Goal: Task Accomplishment & Management: Complete application form

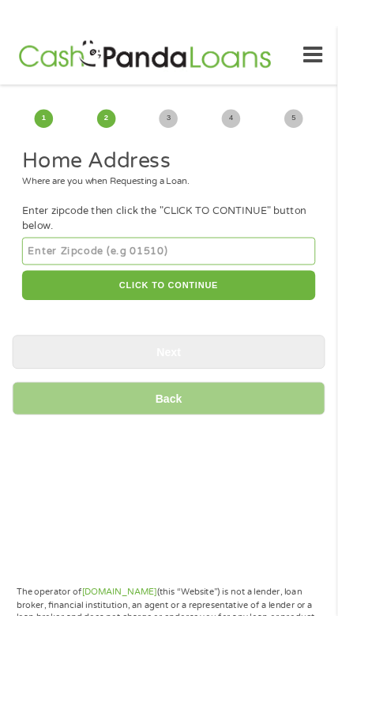
scroll to position [20, 0]
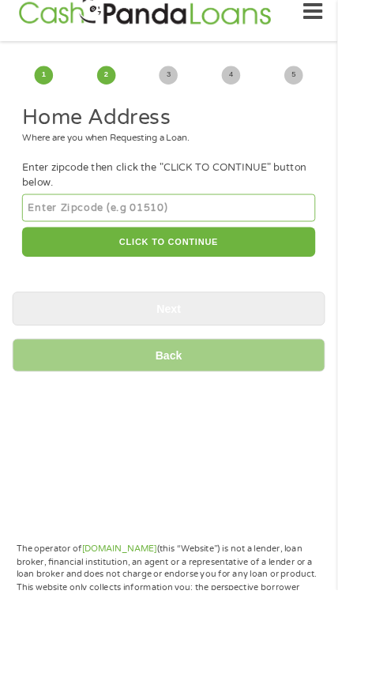
click at [85, 254] on input "number" at bounding box center [193, 239] width 336 height 32
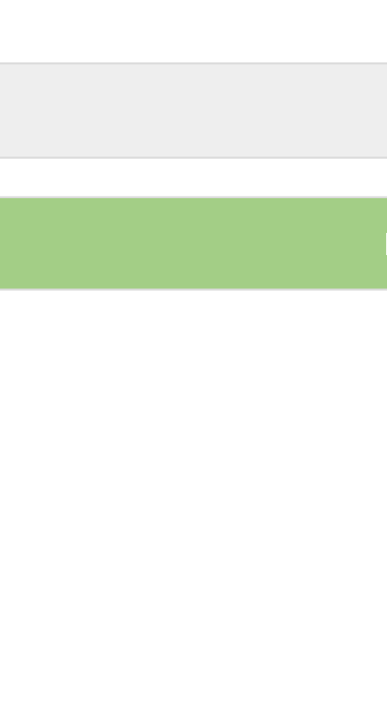
type input "53562"
click at [145, 295] on button "CLICK TO CONTINUE" at bounding box center [193, 278] width 336 height 34
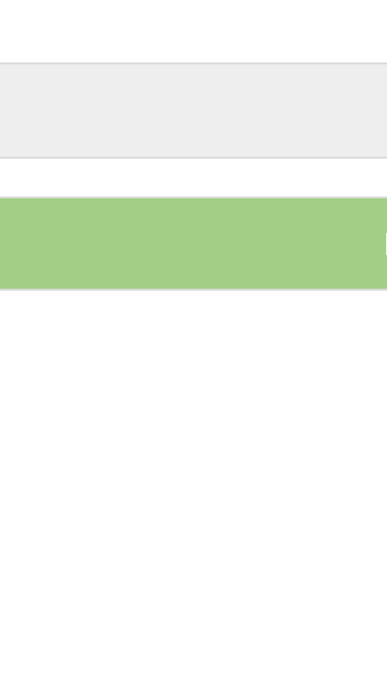
type input "53562"
type input "[PERSON_NAME]"
select select "[US_STATE]"
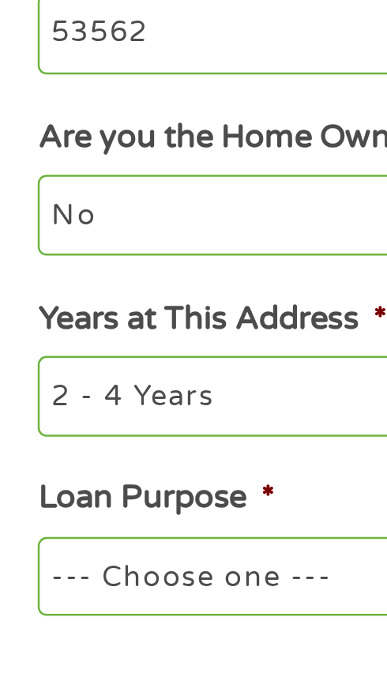
click at [57, 386] on input "Enter Your Street Address *" at bounding box center [193, 369] width 336 height 33
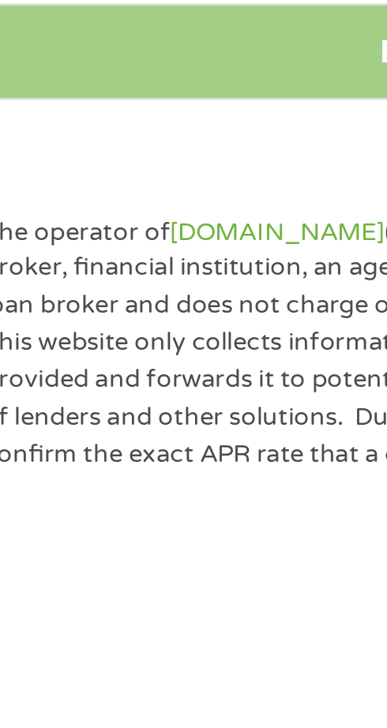
scroll to position [262, 0]
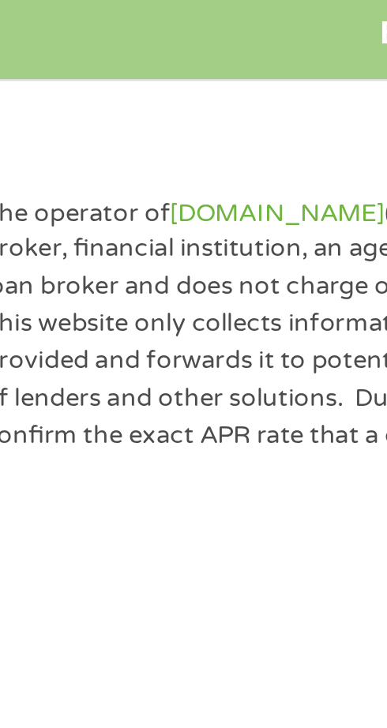
type input "[STREET_ADDRESS][PERSON_NAME]"
click at [51, 362] on select "1 Year or less 1 - 2 Years 2 - 4 Years Over 4 Years" at bounding box center [193, 346] width 336 height 32
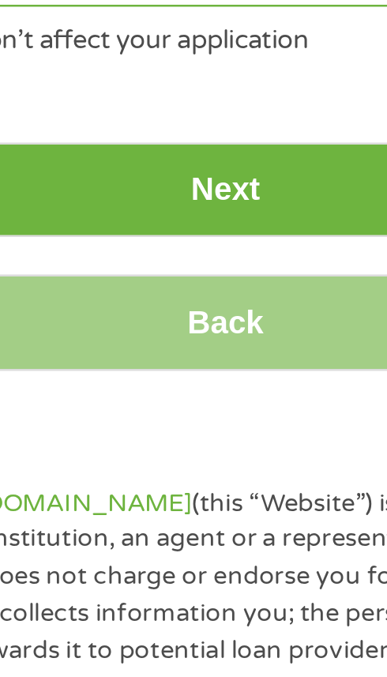
scroll to position [298, 0]
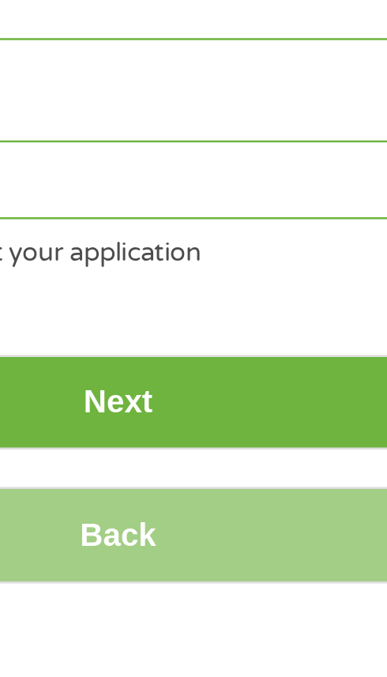
select select "60months"
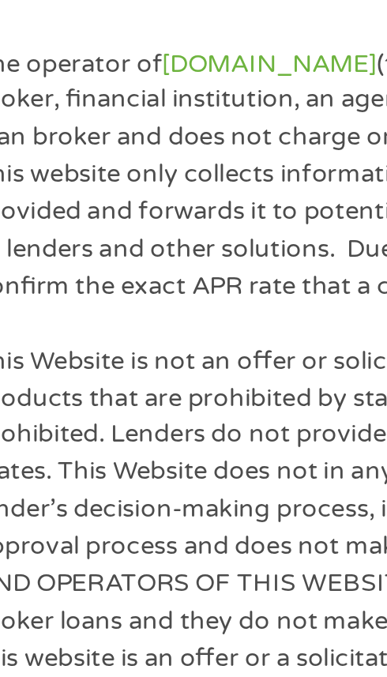
scroll to position [502, 0]
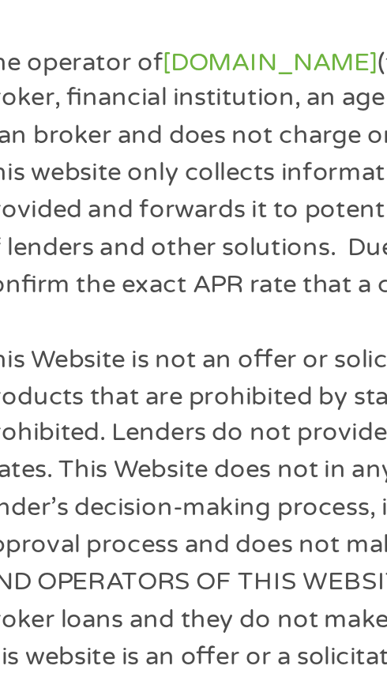
click at [60, 216] on div "* This choice Won’t affect your application" at bounding box center [193, 204] width 336 height 21
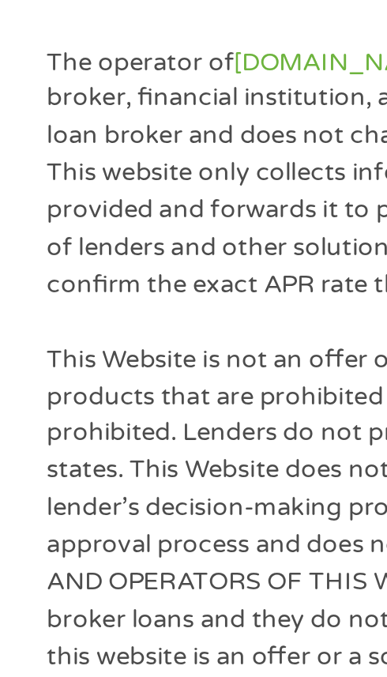
click at [86, 194] on select "--- Choose one --- Pay Bills Debt Consolidation Home Improvement Major Purchase…" at bounding box center [193, 179] width 336 height 32
select select "medicalexpenses"
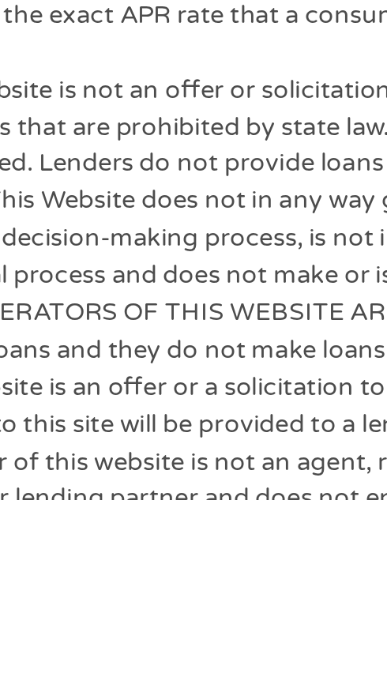
click at [188, 288] on input "Next" at bounding box center [193, 268] width 359 height 39
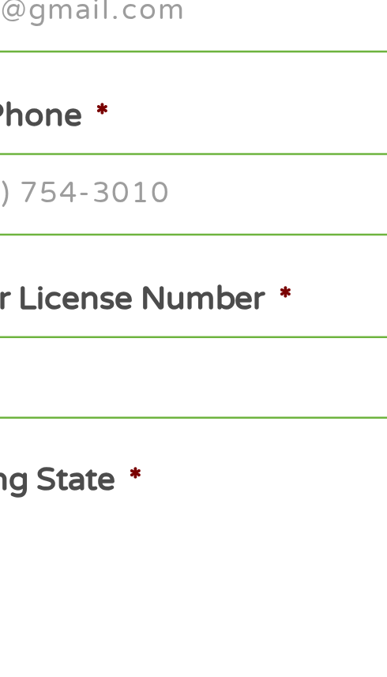
scroll to position [20, 0]
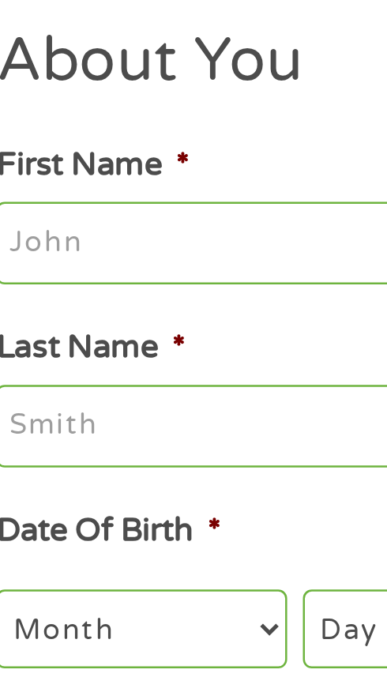
click at [45, 226] on input "First Name *" at bounding box center [193, 209] width 336 height 33
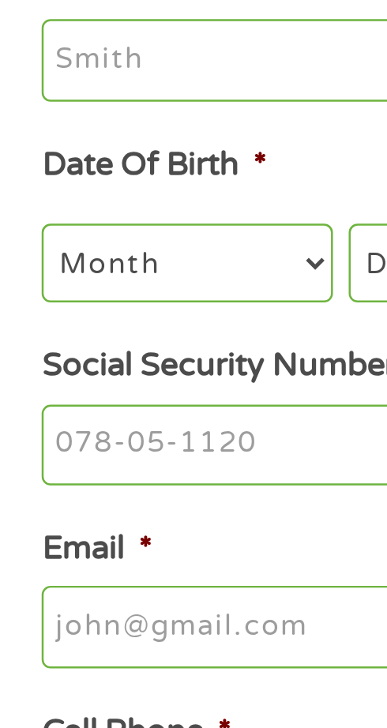
scroll to position [18, 0]
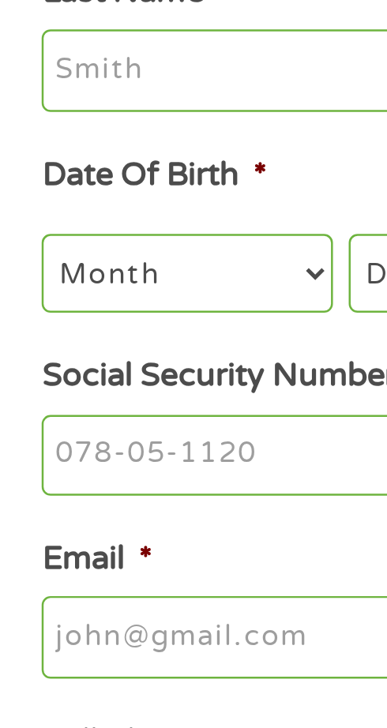
type input "[PERSON_NAME]"
click at [44, 299] on input "Last Name *" at bounding box center [193, 282] width 336 height 33
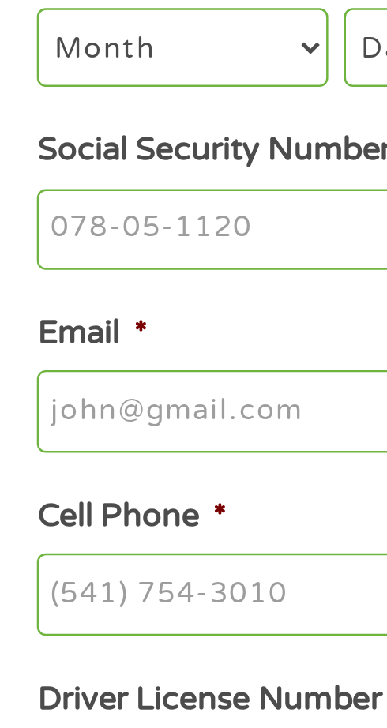
type input "[PERSON_NAME]"
click at [49, 380] on select "Month 1 2 3 4 5 6 7 8 9 10 11 12" at bounding box center [83, 364] width 117 height 32
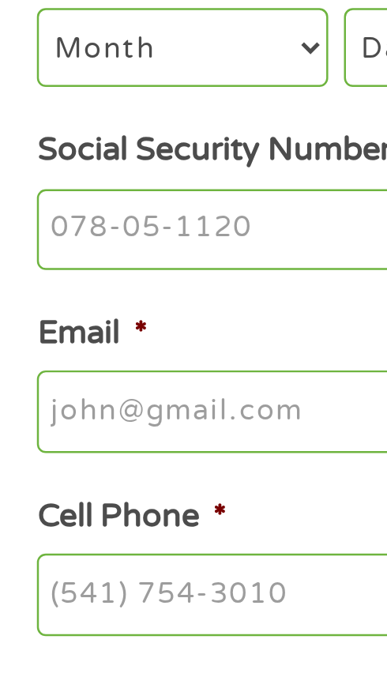
select select "7"
click at [67, 380] on select "Month 1 2 3 4 5 6 7 8 9 10 11 12" at bounding box center [83, 364] width 117 height 32
click at [223, 380] on select "Day 1 2 3 4 5 6 7 8 9 10 11 12 13 14 15 16 17 18 19 20 21 22 23 24 25 26 27 28 …" at bounding box center [199, 364] width 100 height 32
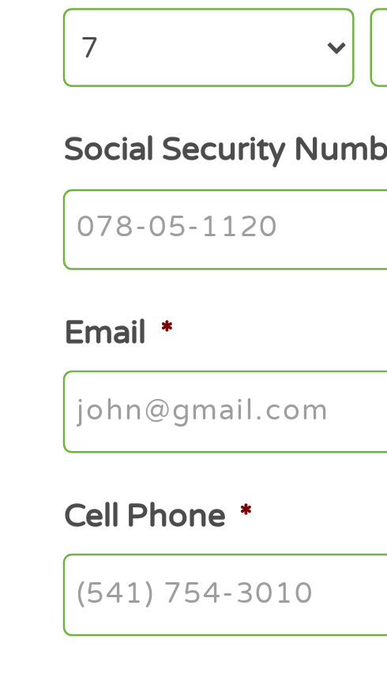
click at [48, 380] on select "Month 1 2 3 4 5 6 7 8 9 10 11 12" at bounding box center [83, 364] width 117 height 32
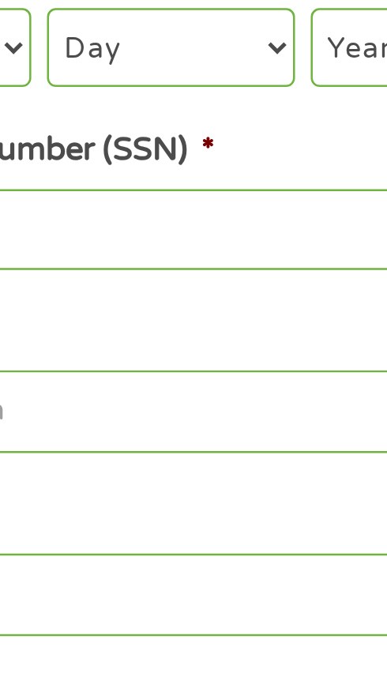
click at [178, 380] on select "Day 1 2 3 4 5 6 7 8 9 10 11 12 13 14 15 16 17 18 19 20 21 22 23 24 25 26 27 28 …" at bounding box center [199, 364] width 100 height 32
select select "24"
click at [341, 380] on select "Year [DATE] 2006 2005 2004 2003 2002 2001 2000 1999 1998 1997 1996 1995 1994 19…" at bounding box center [307, 364] width 107 height 32
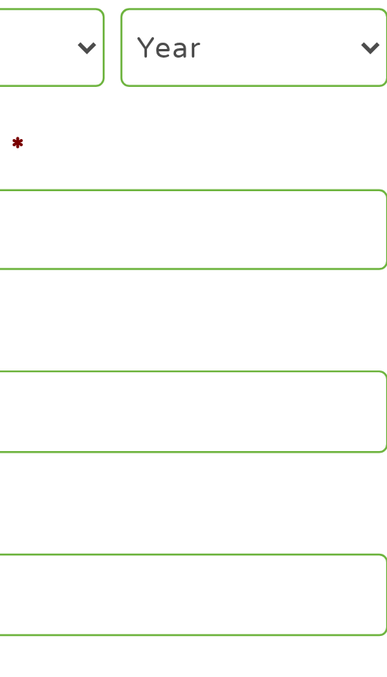
select select "1948"
click at [215, 454] on input "Social Security Number (SSN) *" at bounding box center [193, 437] width 336 height 33
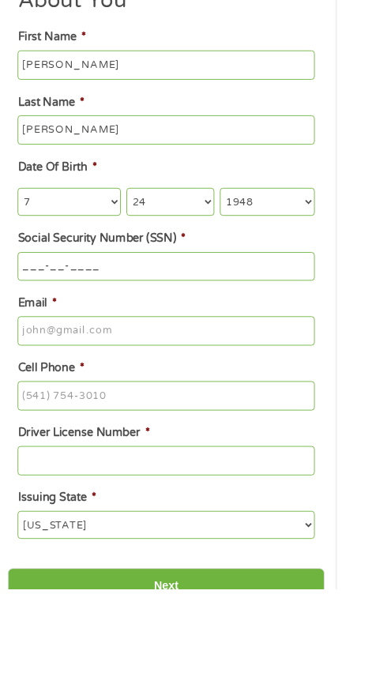
scroll to position [149, 0]
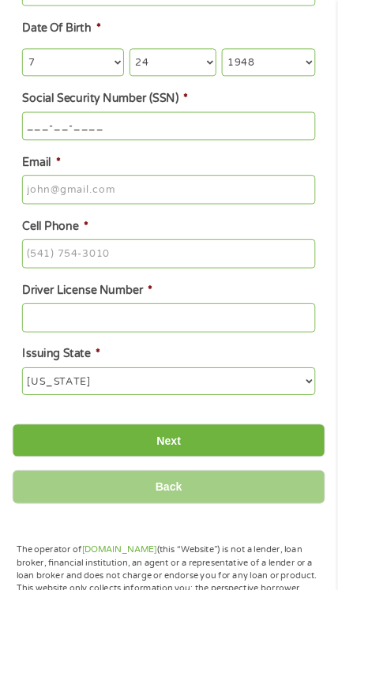
click at [66, 162] on input "___-__-____" at bounding box center [193, 145] width 336 height 33
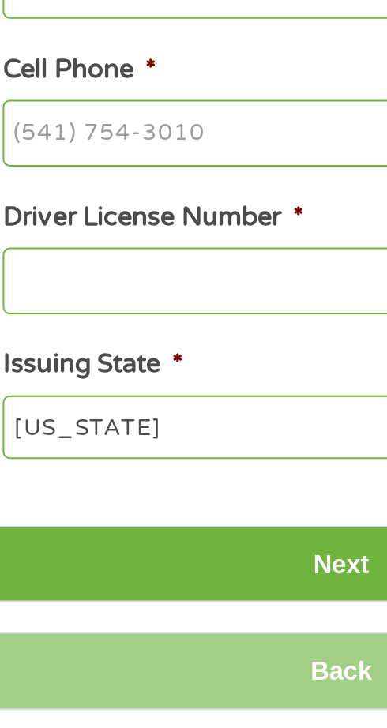
scroll to position [310, 0]
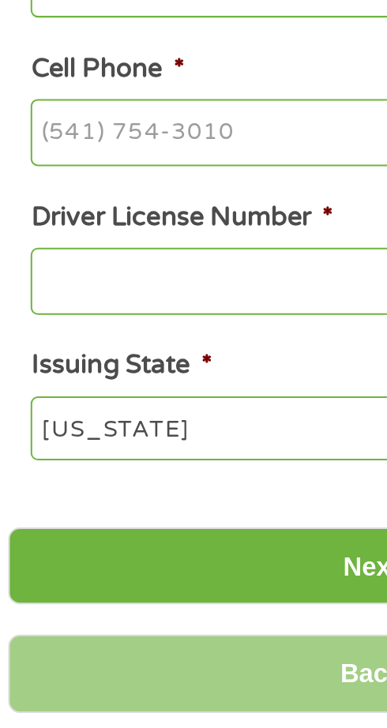
type input "__2-29-7051"
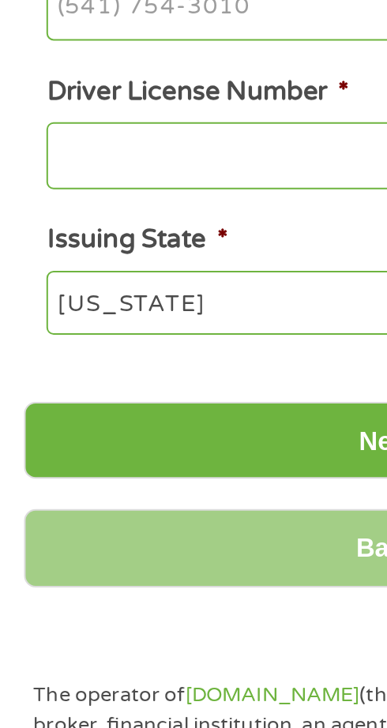
click at [51, 235] on input "Email *" at bounding box center [193, 217] width 336 height 33
type input "[EMAIL_ADDRESS][DOMAIN_NAME]"
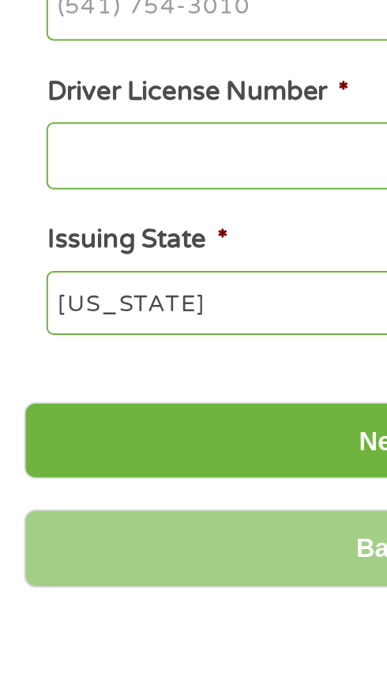
click at [55, 308] on input "Cell Phone *" at bounding box center [193, 291] width 336 height 33
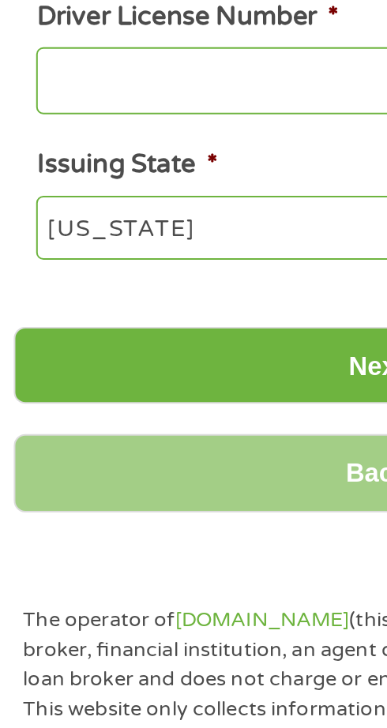
type input "(___) ___-____"
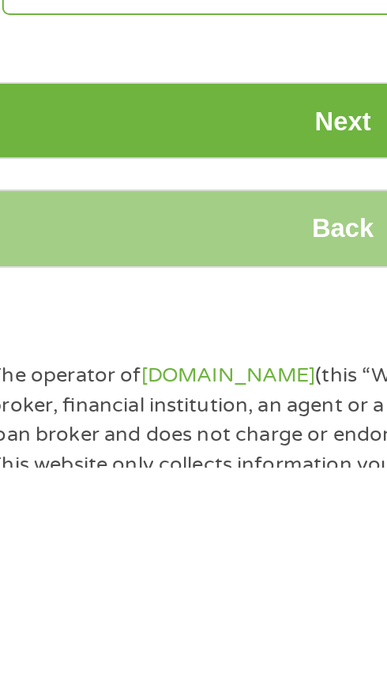
click at [58, 308] on input "Cell Phone *" at bounding box center [193, 291] width 336 height 33
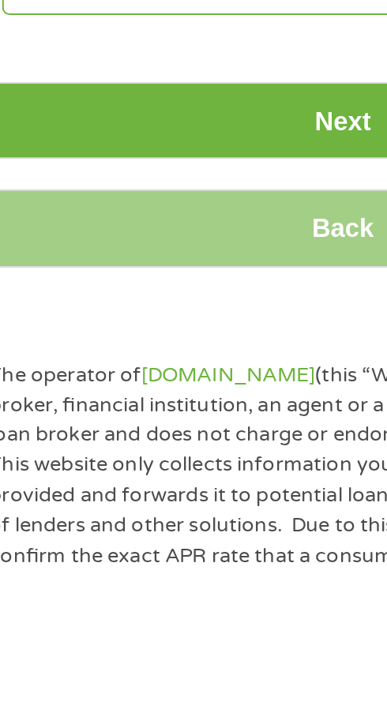
type input "(608) 7__-____"
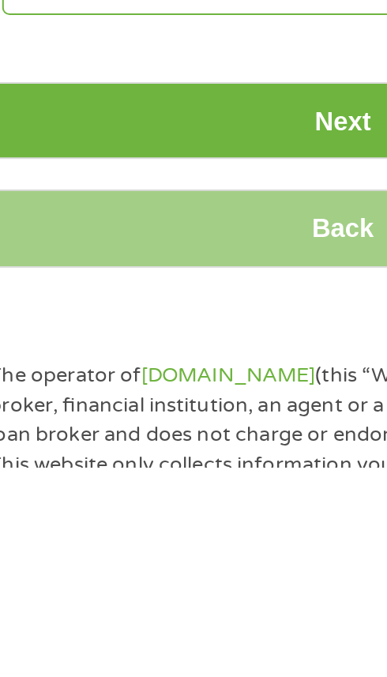
click at [52, 308] on input "Cell Phone *" at bounding box center [193, 291] width 336 height 33
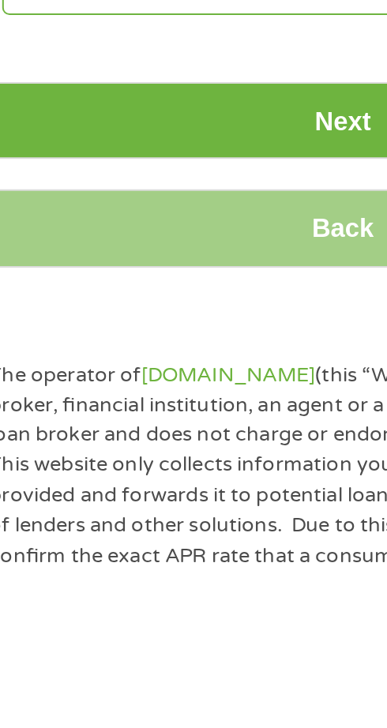
type input "(608) ___-____"
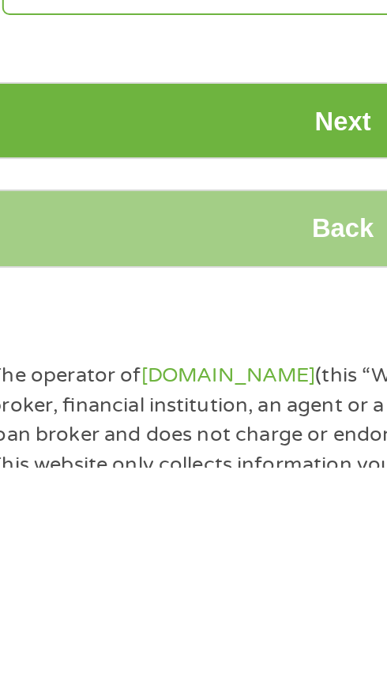
click at [58, 453] on select "[US_STATE] [US_STATE] [US_STATE] [US_STATE] [US_STATE] [US_STATE] [US_STATE] [U…" at bounding box center [193, 438] width 336 height 32
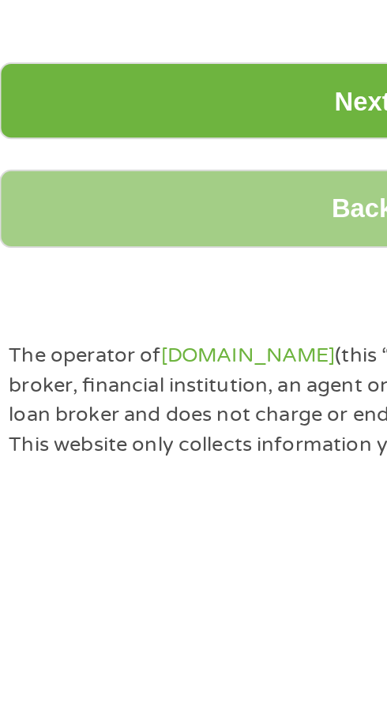
scroll to position [315, 0]
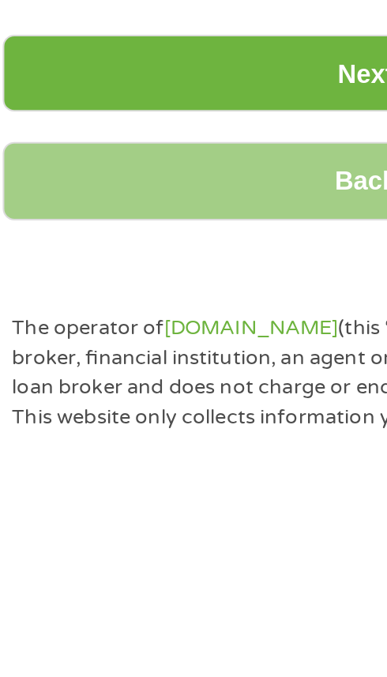
click at [48, 303] on input "Cell Phone *" at bounding box center [193, 286] width 336 height 33
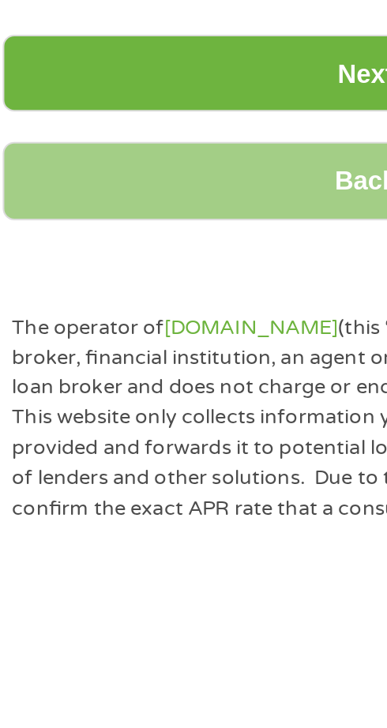
type input "(608) 7__-____"
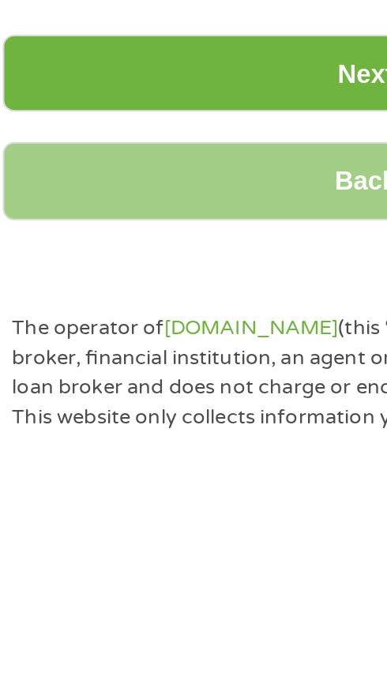
click at [47, 460] on ul "About You This field is hidden when viewing the form Title * --- Choose one ---…" at bounding box center [193, 142] width 359 height 636
click at [114, 303] on input "Cell Phone *" at bounding box center [193, 286] width 336 height 33
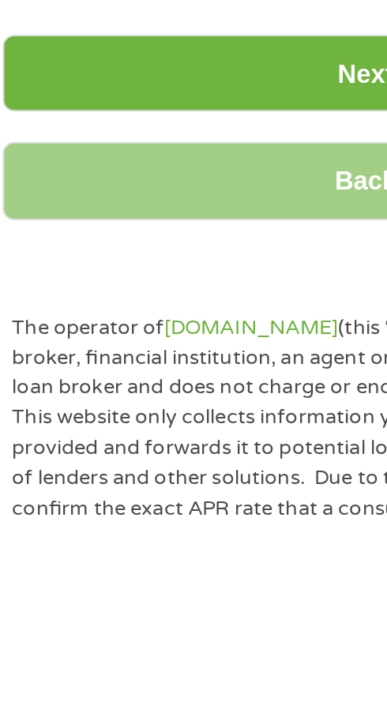
type input "[PHONE_NUMBER]"
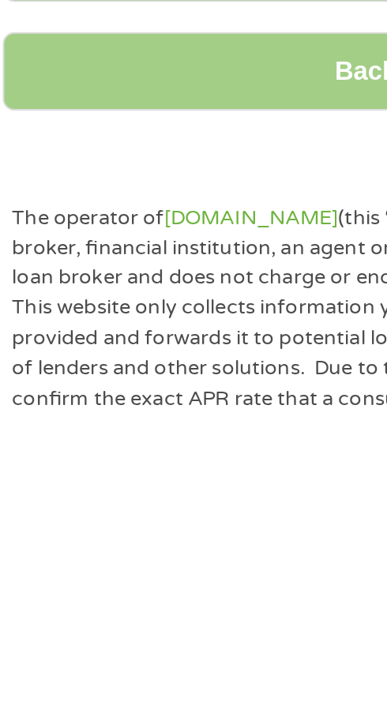
click at [43, 377] on input "Driver License Number *" at bounding box center [193, 360] width 336 height 33
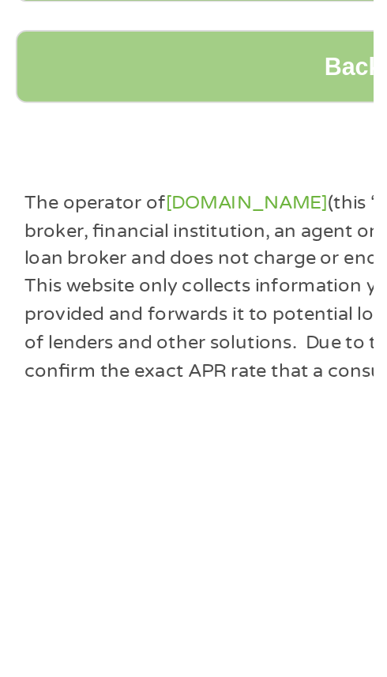
scroll to position [316, 0]
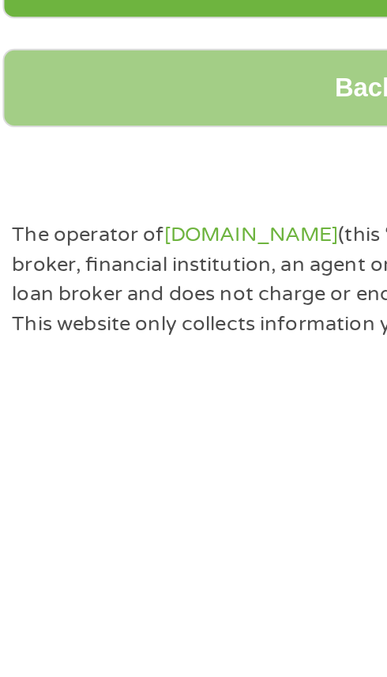
click at [116, 376] on input "M255" at bounding box center [193, 359] width 336 height 33
click at [136, 376] on input "M25579" at bounding box center [193, 359] width 336 height 33
click at [154, 376] on input "M255796" at bounding box center [193, 359] width 336 height 33
click at [151, 376] on input "M255796" at bounding box center [193, 359] width 336 height 33
click at [153, 376] on input "M2557965" at bounding box center [193, 359] width 336 height 33
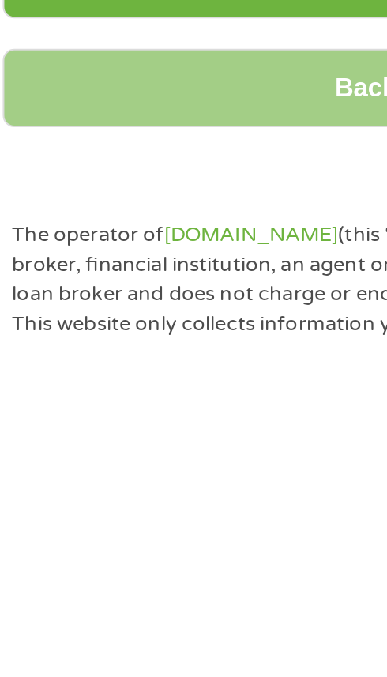
click at [164, 376] on input "M2557964" at bounding box center [193, 359] width 336 height 33
click at [144, 448] on select "[US_STATE] [US_STATE] [US_STATE] [US_STATE] [US_STATE] [US_STATE] [US_STATE] [U…" at bounding box center [193, 432] width 336 height 32
click at [118, 588] on div "Back Next" at bounding box center [193, 528] width 359 height 119
click at [183, 376] on input "M25579648" at bounding box center [193, 359] width 336 height 33
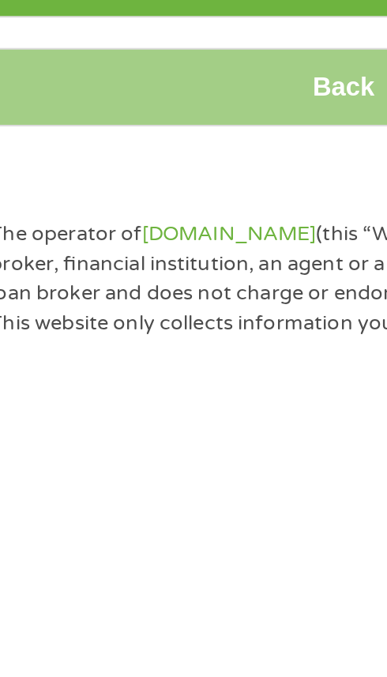
click at [196, 374] on input "M255796487" at bounding box center [193, 357] width 336 height 33
click at [205, 374] on input "M2557964876" at bounding box center [193, 357] width 336 height 33
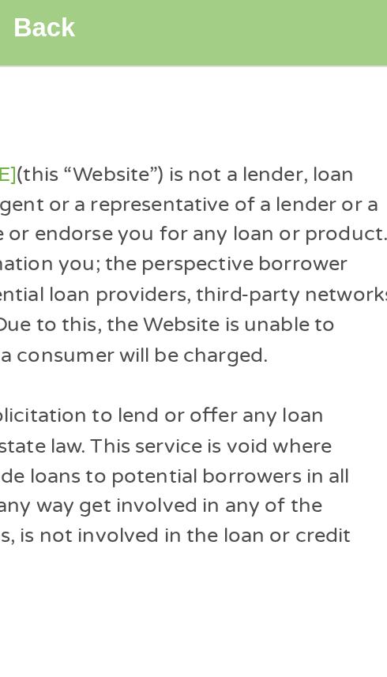
scroll to position [452, 0]
click at [223, 240] on input "M25579648764" at bounding box center [193, 223] width 336 height 33
click at [358, 312] on select "[US_STATE] [US_STATE] [US_STATE] [US_STATE] [US_STATE] [US_STATE] [US_STATE] [U…" at bounding box center [193, 296] width 336 height 32
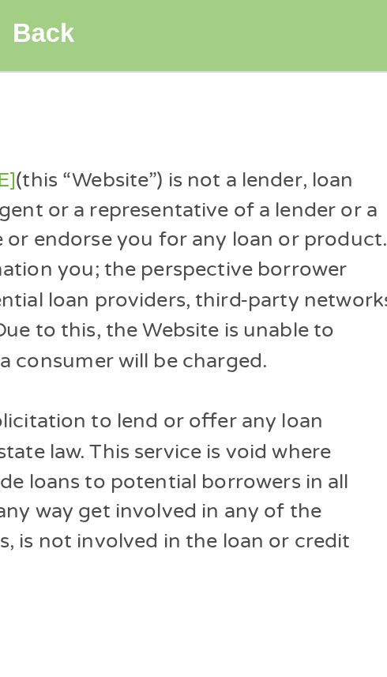
click at [221, 240] on input "M25579648764" at bounding box center [193, 223] width 336 height 33
click at [224, 240] on input "M25579648764" at bounding box center [193, 223] width 336 height 33
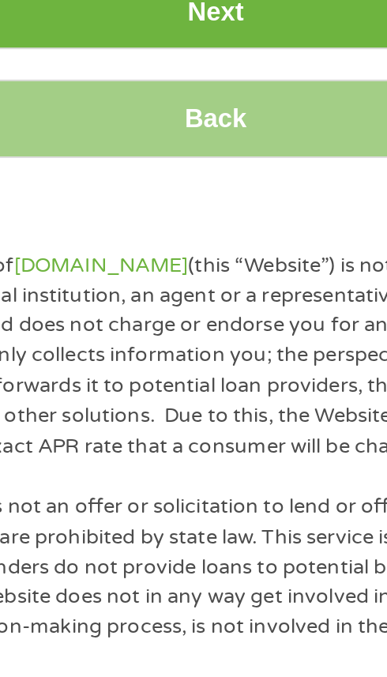
click at [215, 240] on input "M25579648764" at bounding box center [193, 223] width 336 height 33
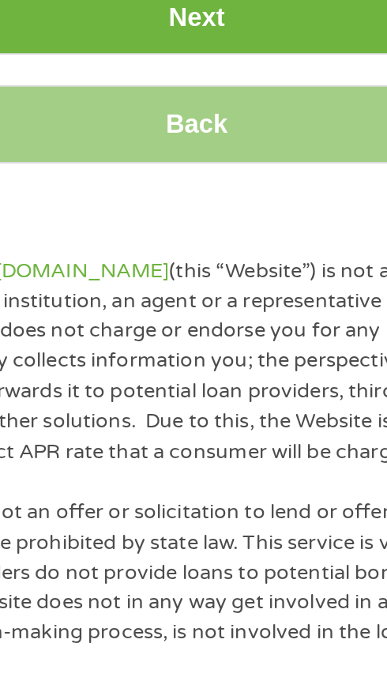
click at [221, 240] on input "M25579648764" at bounding box center [193, 223] width 336 height 33
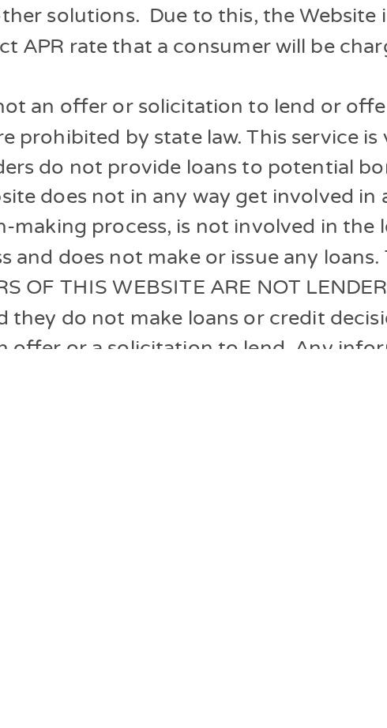
type input "M2557964876402"
click at [198, 384] on input "Next" at bounding box center [193, 364] width 359 height 39
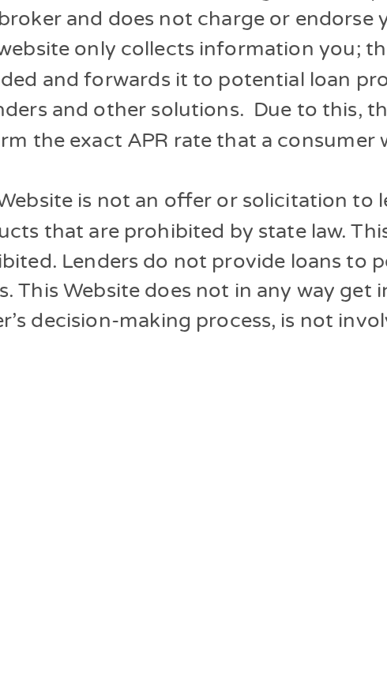
click at [191, 384] on input "Next" at bounding box center [193, 364] width 359 height 39
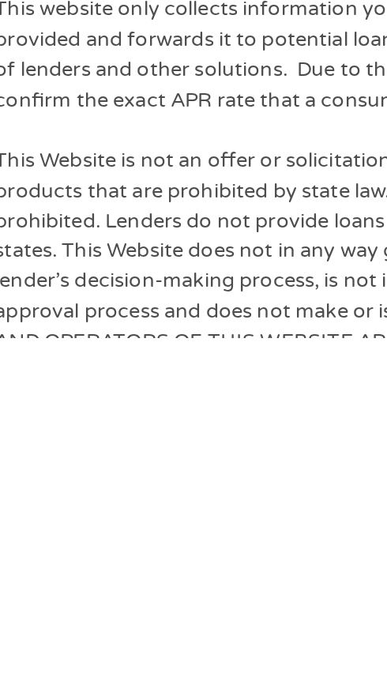
scroll to position [472, 0]
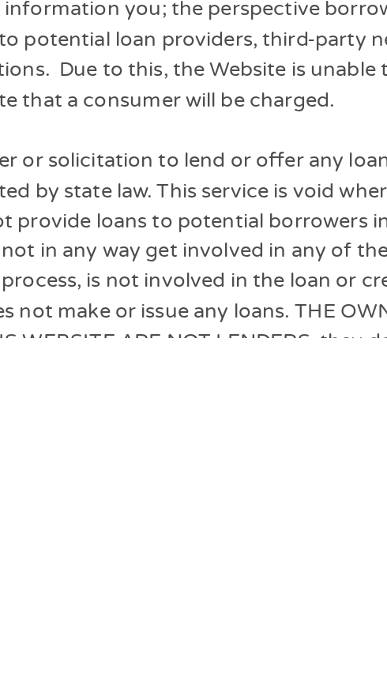
click at [211, 364] on input "Next" at bounding box center [193, 345] width 359 height 39
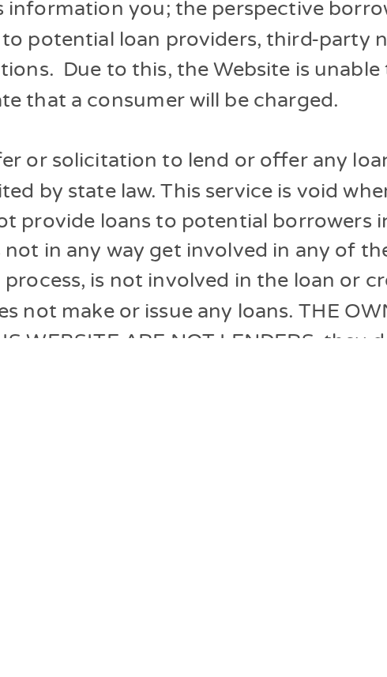
click at [224, 364] on input "Next" at bounding box center [193, 345] width 359 height 39
click at [214, 364] on input "Next" at bounding box center [193, 345] width 359 height 39
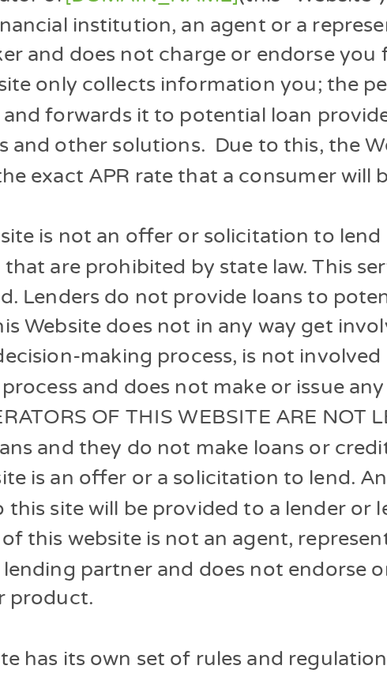
scroll to position [608, 0]
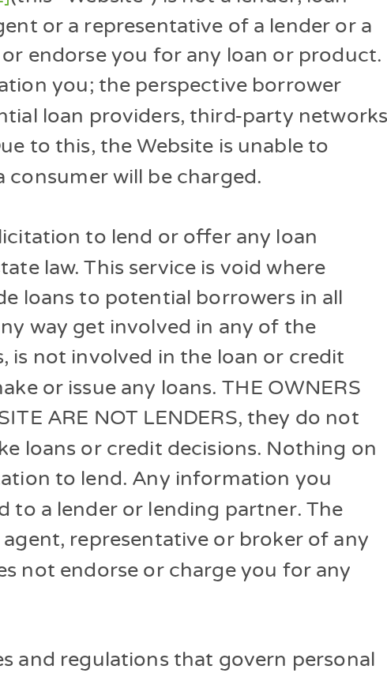
click at [214, 228] on input "Next" at bounding box center [193, 208] width 359 height 39
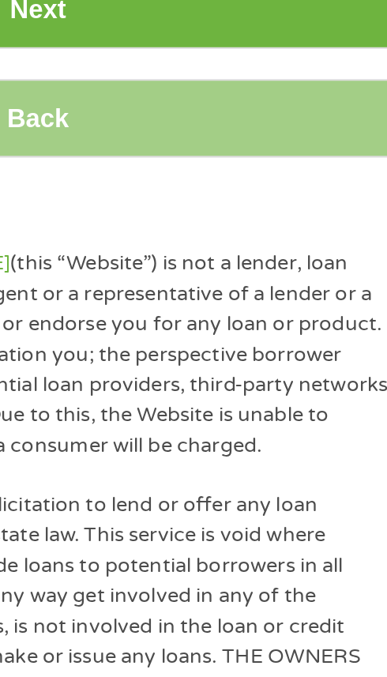
click at [175, 164] on span "*" at bounding box center [173, 157] width 6 height 16
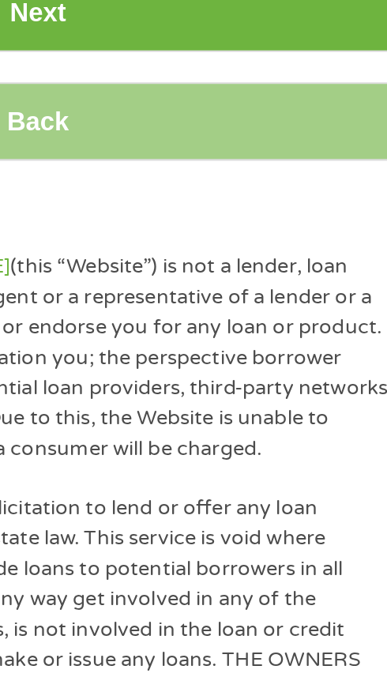
click at [291, 206] on input "M2557964876402" at bounding box center [193, 189] width 336 height 33
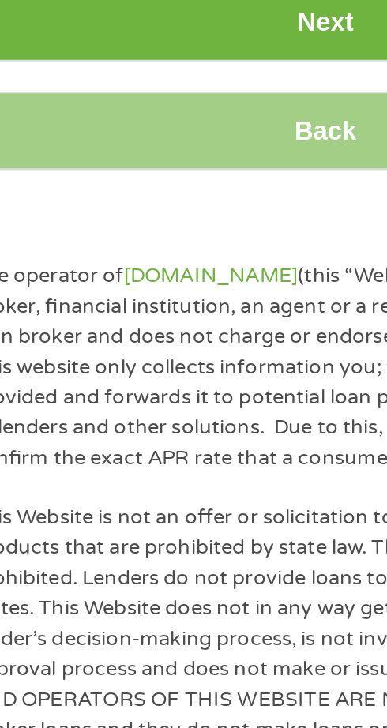
scroll to position [593, 0]
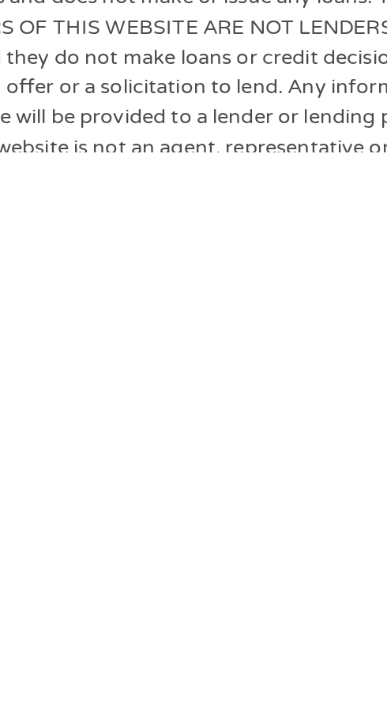
click at [218, 352] on input "Next" at bounding box center [193, 332] width 359 height 39
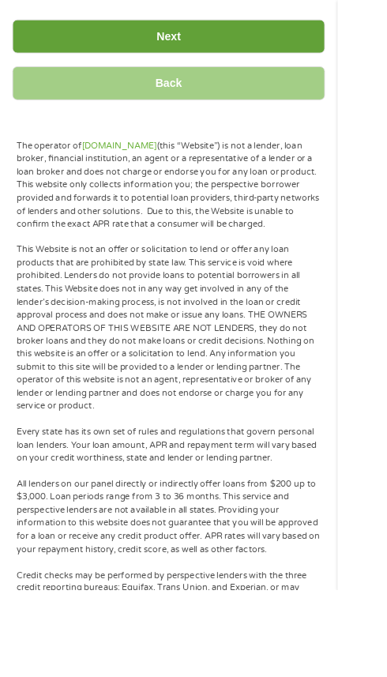
scroll to position [882, 0]
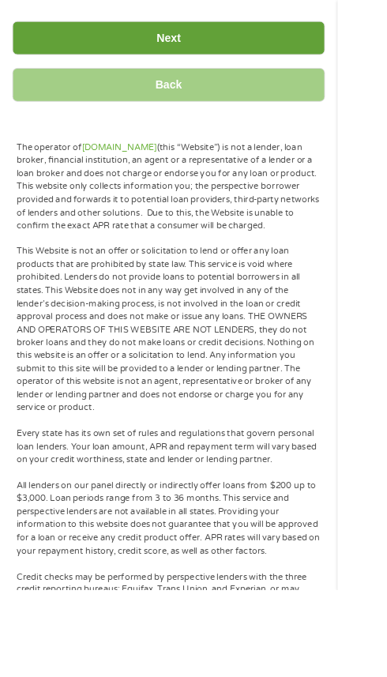
click at [243, 63] on input "Next" at bounding box center [193, 43] width 359 height 39
click at [246, 63] on input "Next" at bounding box center [193, 43] width 359 height 39
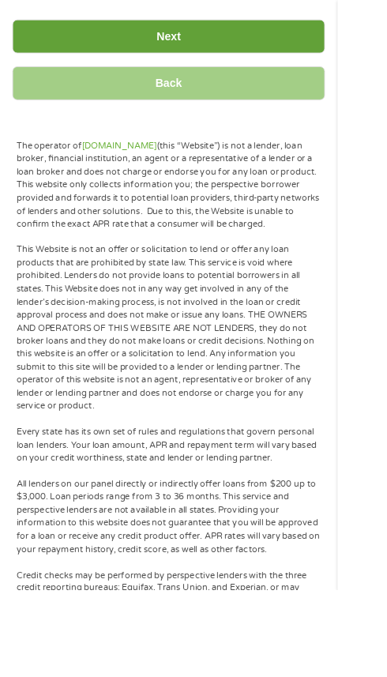
scroll to position [884, 0]
click at [213, 61] on input "Next" at bounding box center [193, 41] width 359 height 39
click at [236, 61] on input "Next" at bounding box center [193, 41] width 359 height 39
click at [234, 61] on input "Next" at bounding box center [193, 41] width 359 height 39
click at [246, 61] on input "Next" at bounding box center [193, 41] width 359 height 39
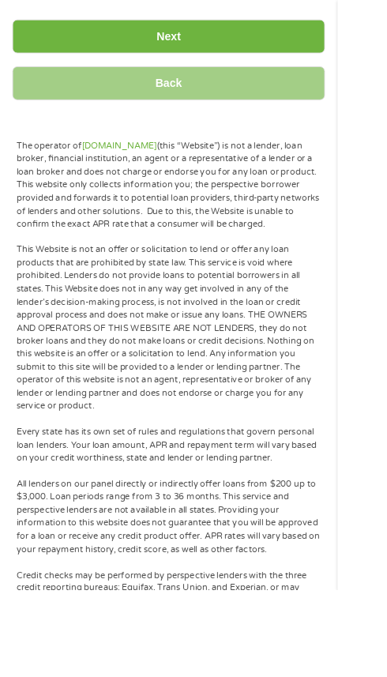
click at [238, 115] on input "Back" at bounding box center [193, 95] width 359 height 39
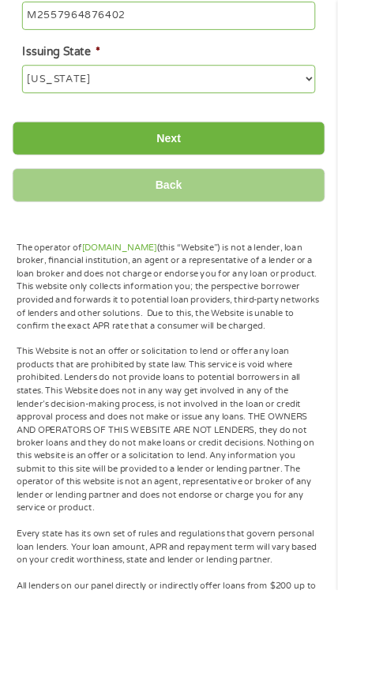
scroll to position [768, 0]
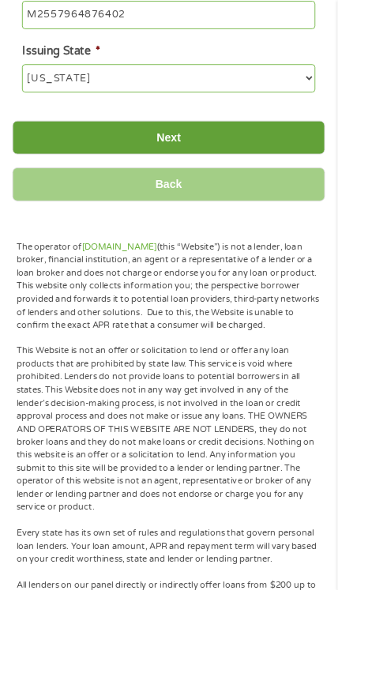
click at [254, 177] on input "Next" at bounding box center [193, 157] width 359 height 39
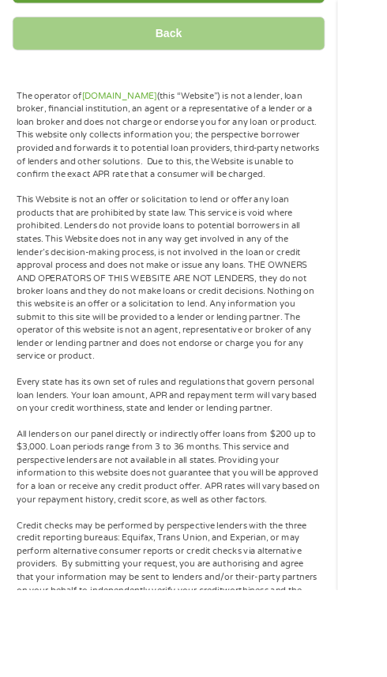
scroll to position [942, 0]
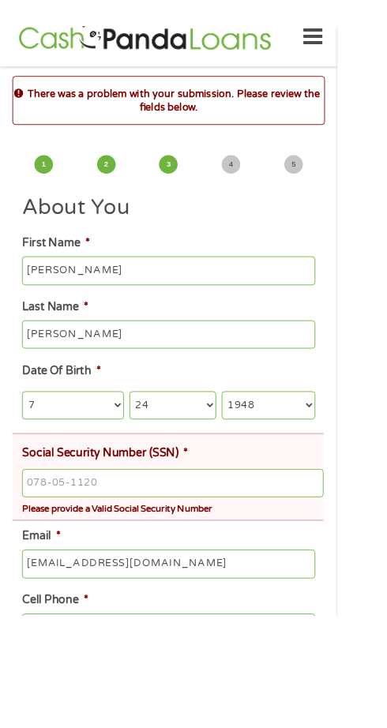
scroll to position [21, 0]
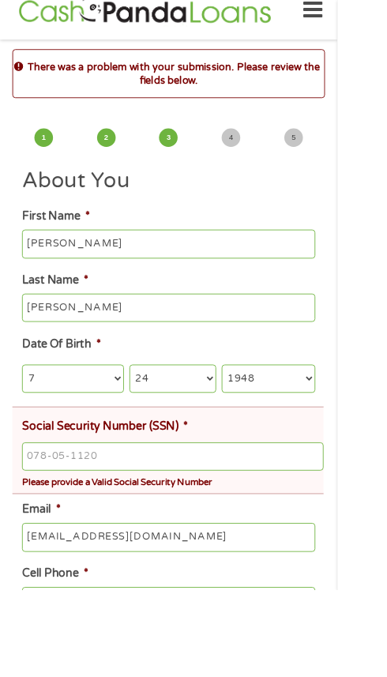
click at [56, 541] on input "Social Security Number (SSN) *" at bounding box center [198, 524] width 346 height 33
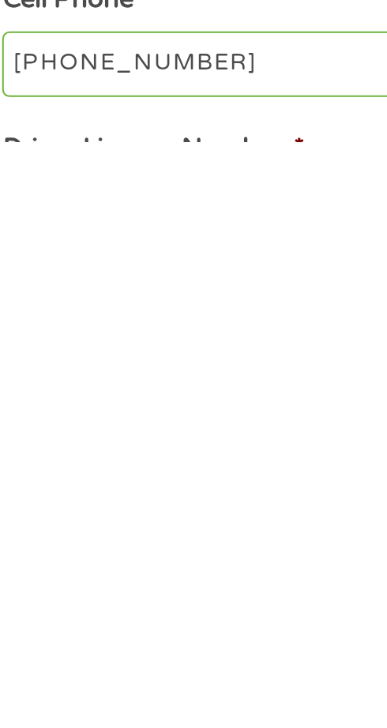
type input "229-68-7051"
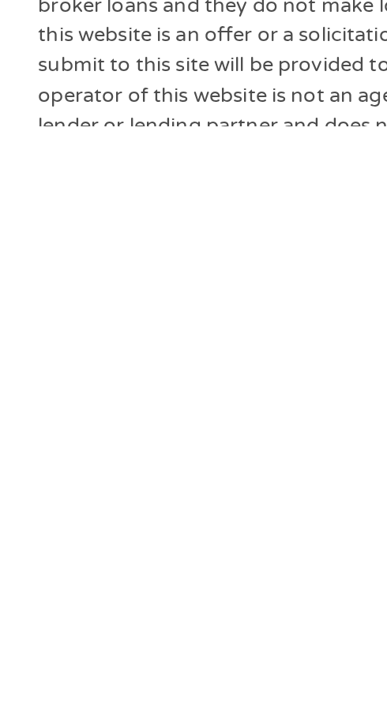
scroll to position [607, 0]
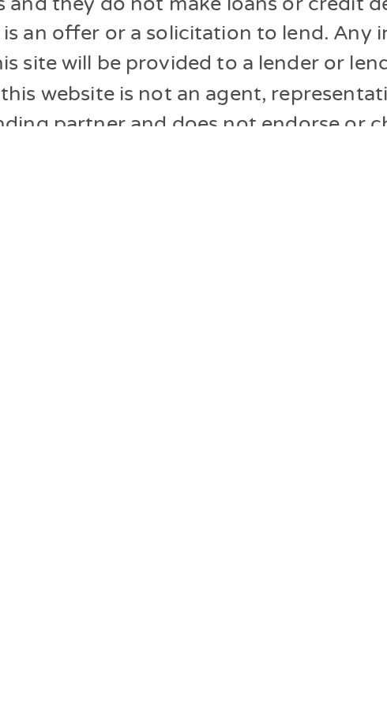
click at [188, 338] on input "Next" at bounding box center [193, 318] width 359 height 39
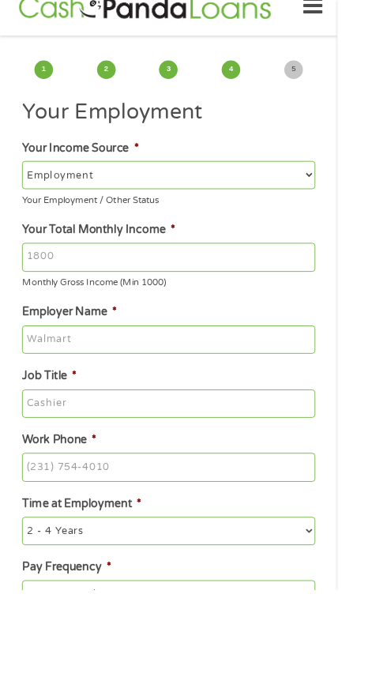
scroll to position [25, 0]
click at [66, 217] on select "--- Choose one --- Employment [DEMOGRAPHIC_DATA] Benefits" at bounding box center [193, 202] width 336 height 32
select select "benefits"
type input "Other"
type input "[PHONE_NUMBER]"
